Goal: Task Accomplishment & Management: Manage account settings

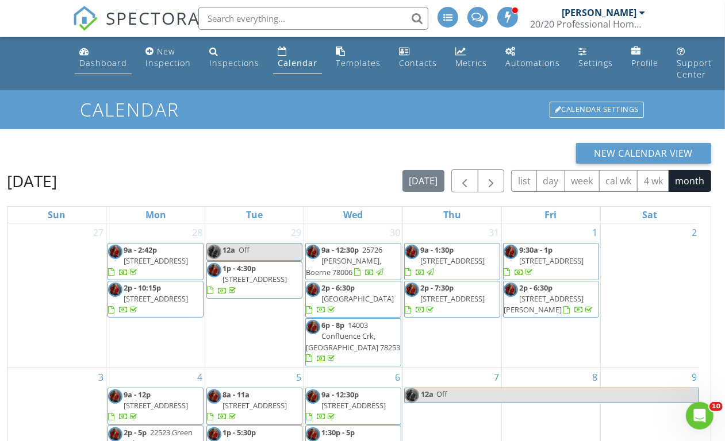
click at [104, 64] on div "Dashboard" at bounding box center [103, 62] width 48 height 11
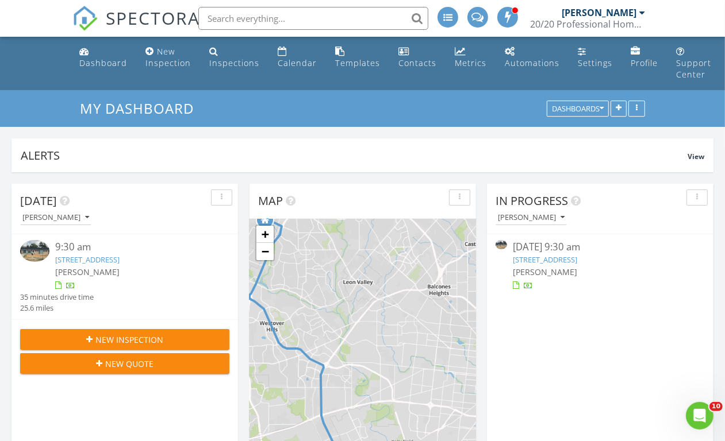
click at [117, 260] on link "1519 Hunter Blvd, San Antonio, TX 78224" at bounding box center [87, 260] width 64 height 10
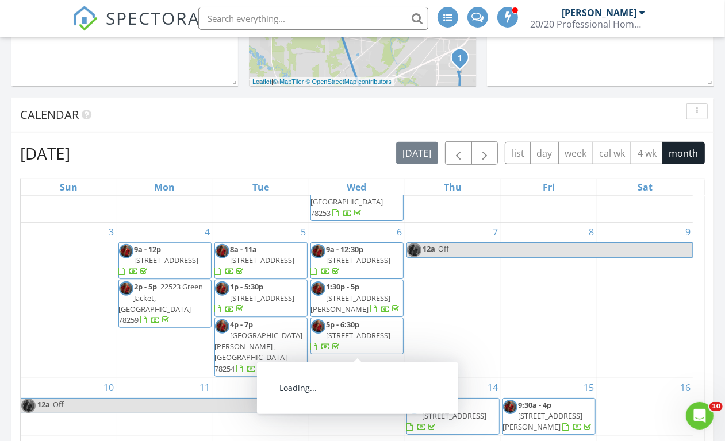
scroll to position [718, 0]
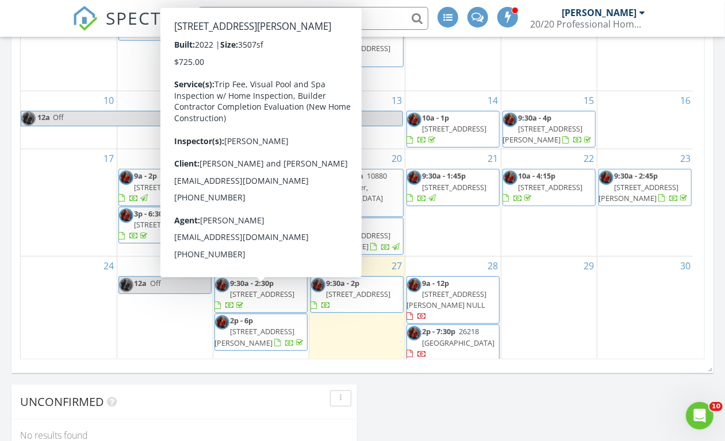
click at [267, 315] on span "2p - 6p 303 Century Oaks Dr, Seguin 78155" at bounding box center [261, 332] width 92 height 34
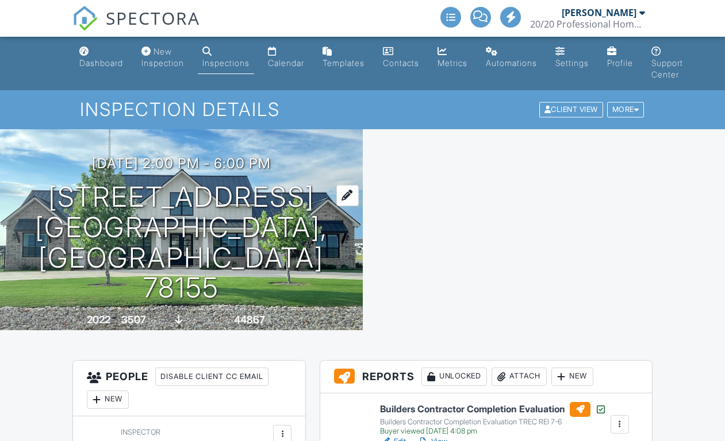
click at [175, 225] on h1 "303 Century Oaks Dr Seguin, TX 78155" at bounding box center [181, 242] width 326 height 121
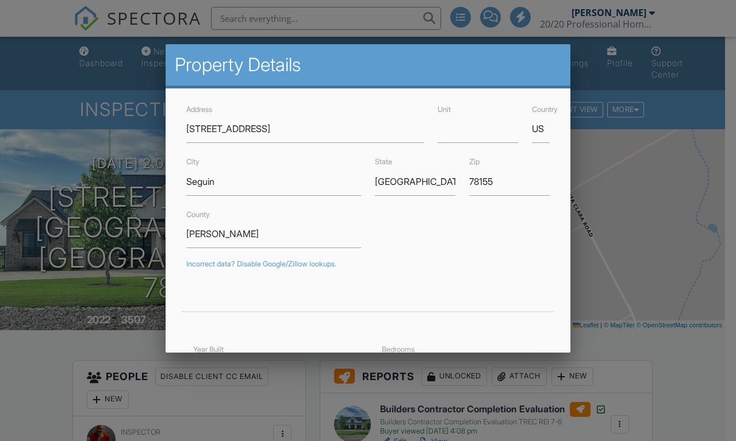
drag, startPoint x: 413, startPoint y: 213, endPoint x: 291, endPoint y: 432, distance: 250.6
click at [413, 214] on div "County Guadalupe" at bounding box center [367, 227] width 377 height 41
click at [12, 353] on div at bounding box center [368, 219] width 736 height 552
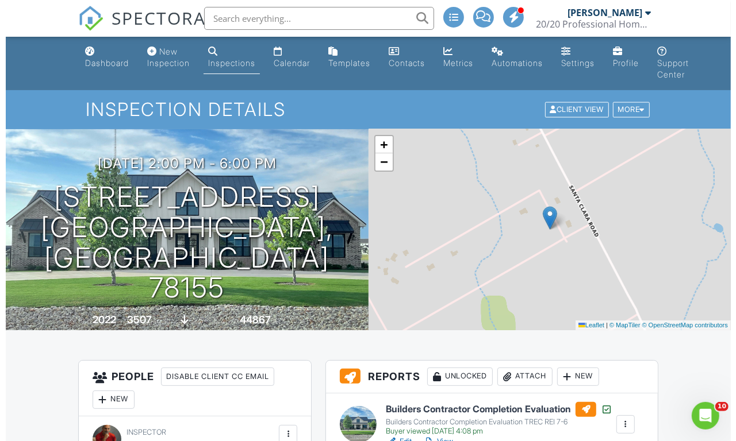
scroll to position [72, 0]
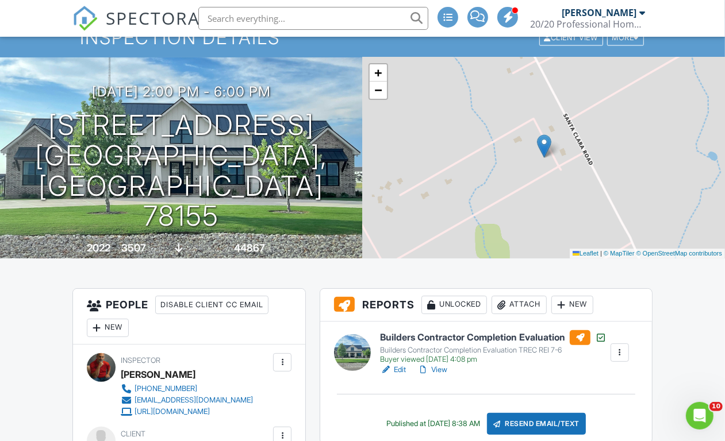
click at [516, 306] on div "Attach" at bounding box center [518, 305] width 55 height 18
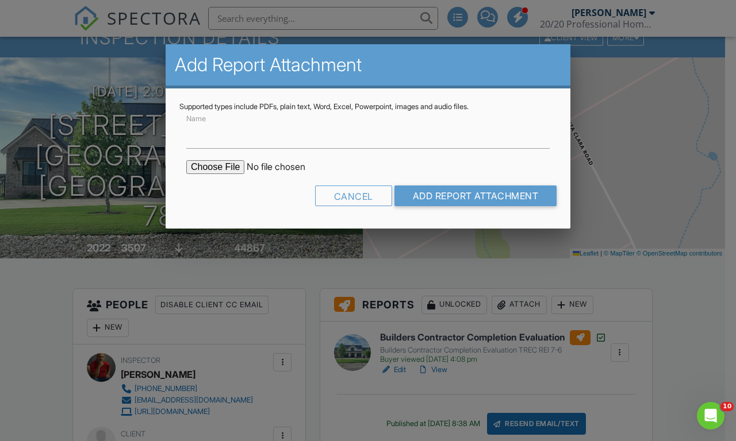
click at [198, 168] on input "file" at bounding box center [283, 167] width 195 height 14
type input "C:\fakepath\303 Century Oaks Dr FES.pdf"
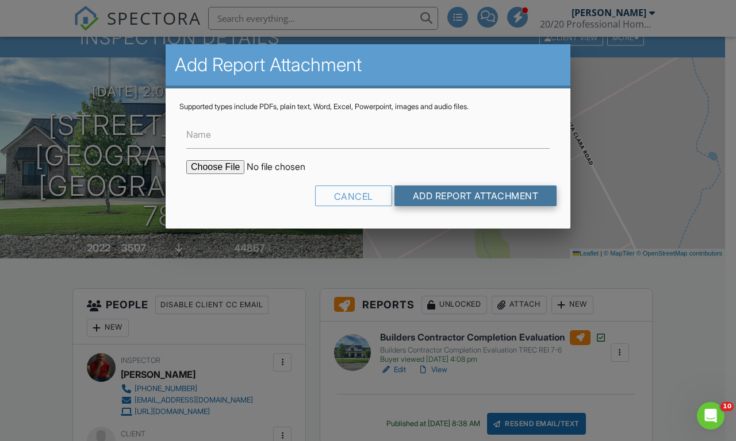
click at [456, 197] on input "Add Report Attachment" at bounding box center [475, 196] width 163 height 21
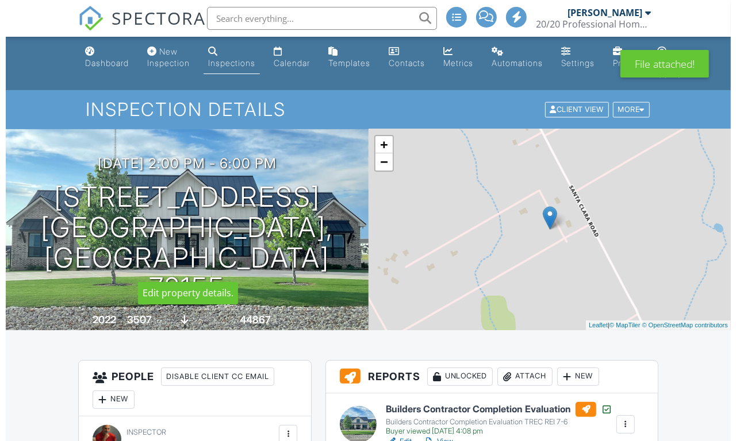
scroll to position [431, 0]
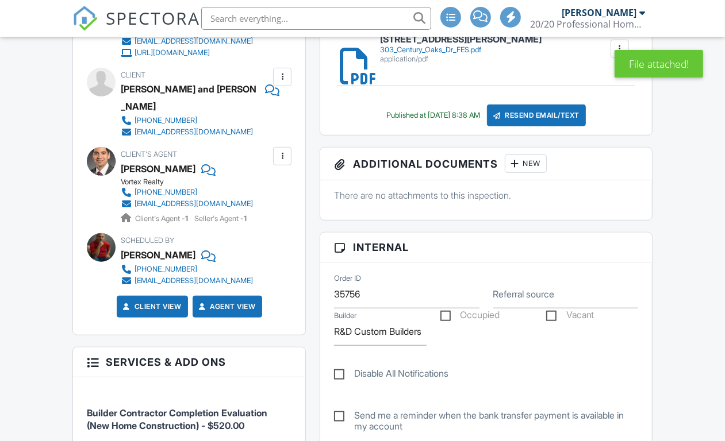
click at [526, 164] on div "New" at bounding box center [526, 164] width 42 height 18
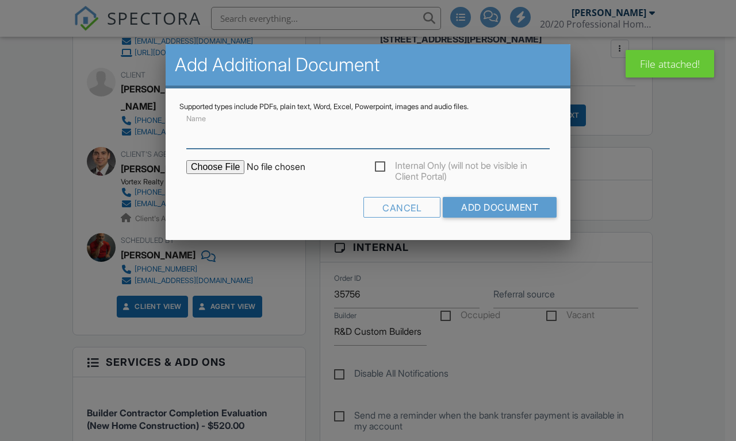
scroll to position [0, 0]
click at [204, 168] on input "file" at bounding box center [283, 167] width 195 height 14
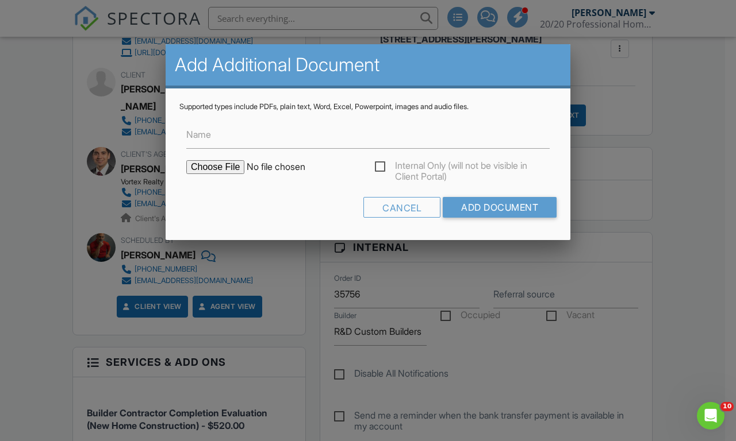
type input "C:\fakepath\2020 HOME MAINTENANCE GUIDE.pdf"
click at [501, 202] on input "Add Document" at bounding box center [499, 207] width 114 height 21
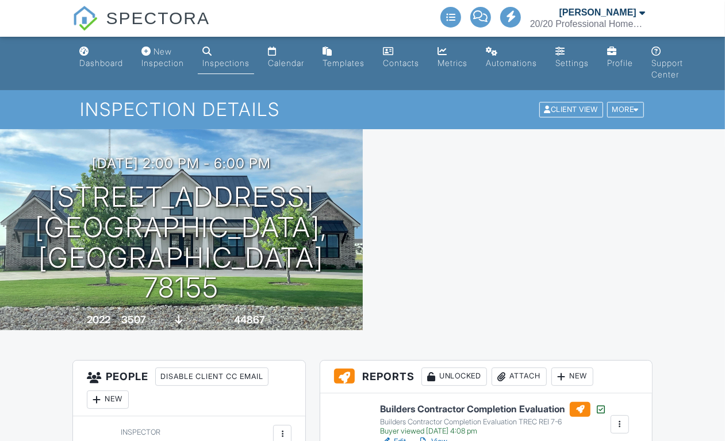
click at [526, 241] on div at bounding box center [544, 229] width 363 height 201
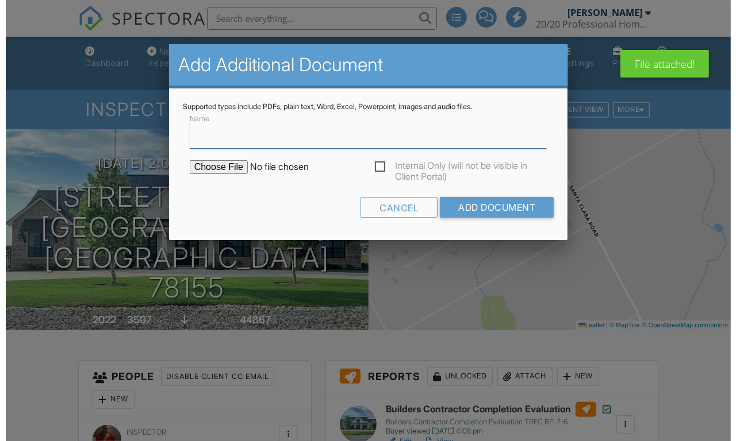
scroll to position [359, 0]
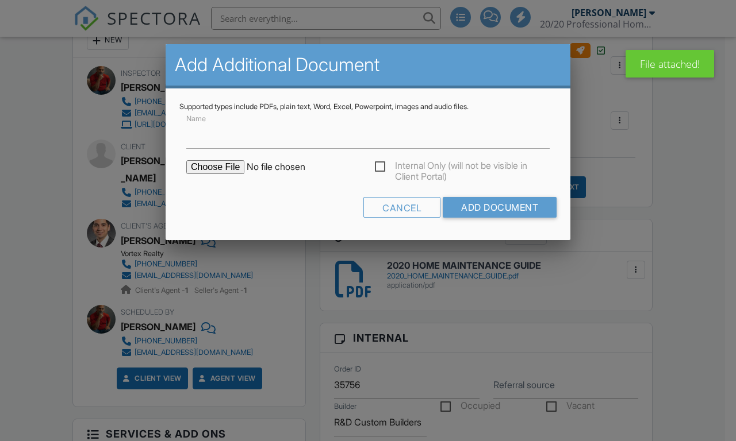
click at [210, 170] on input "file" at bounding box center [283, 167] width 195 height 14
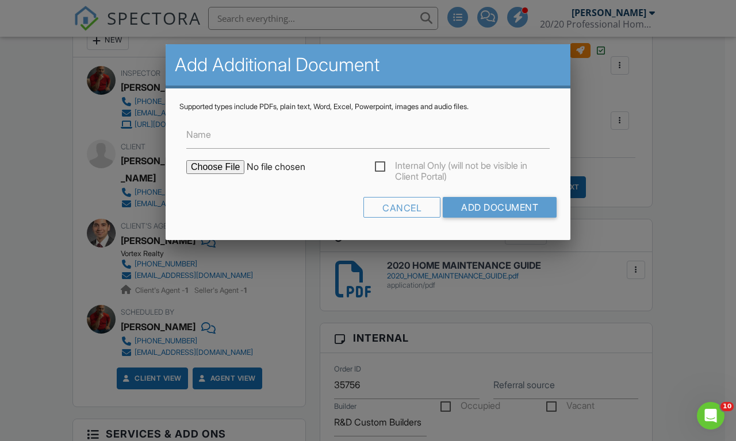
scroll to position [0, 0]
type input "C:\fakepath\2020 Swimming Pool Safety Reommendations.pdf"
click at [491, 207] on input "Add Document" at bounding box center [499, 207] width 114 height 21
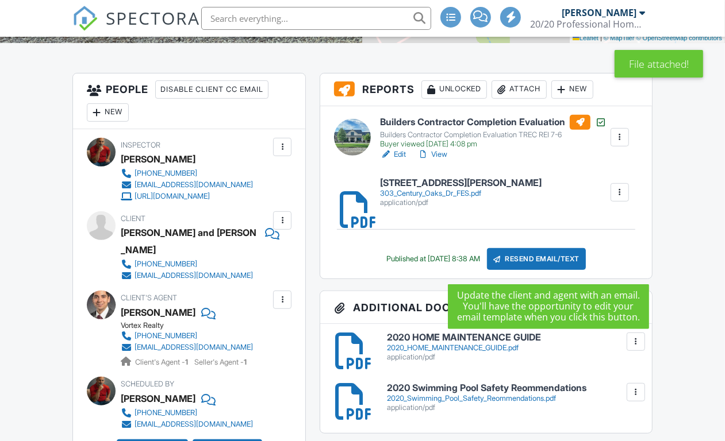
click at [549, 260] on div "Resend Email/Text" at bounding box center [536, 259] width 99 height 22
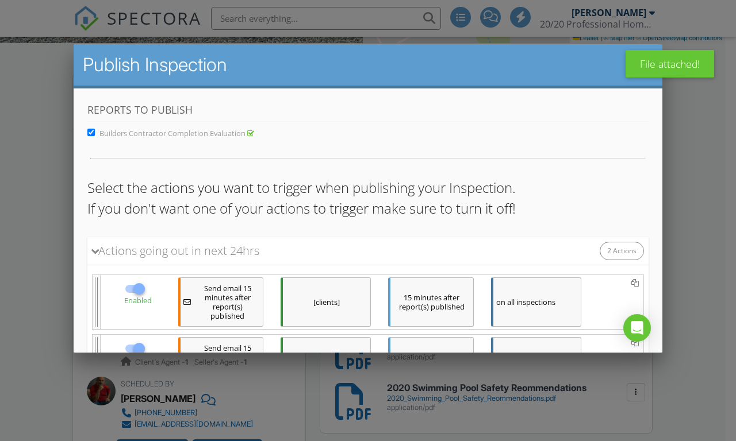
scroll to position [114, 0]
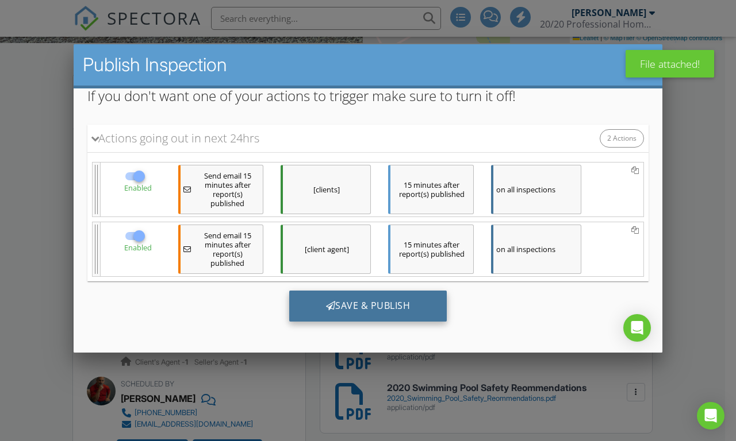
click at [360, 310] on div "Save & Publish" at bounding box center [368, 305] width 158 height 31
